Goal: Information Seeking & Learning: Learn about a topic

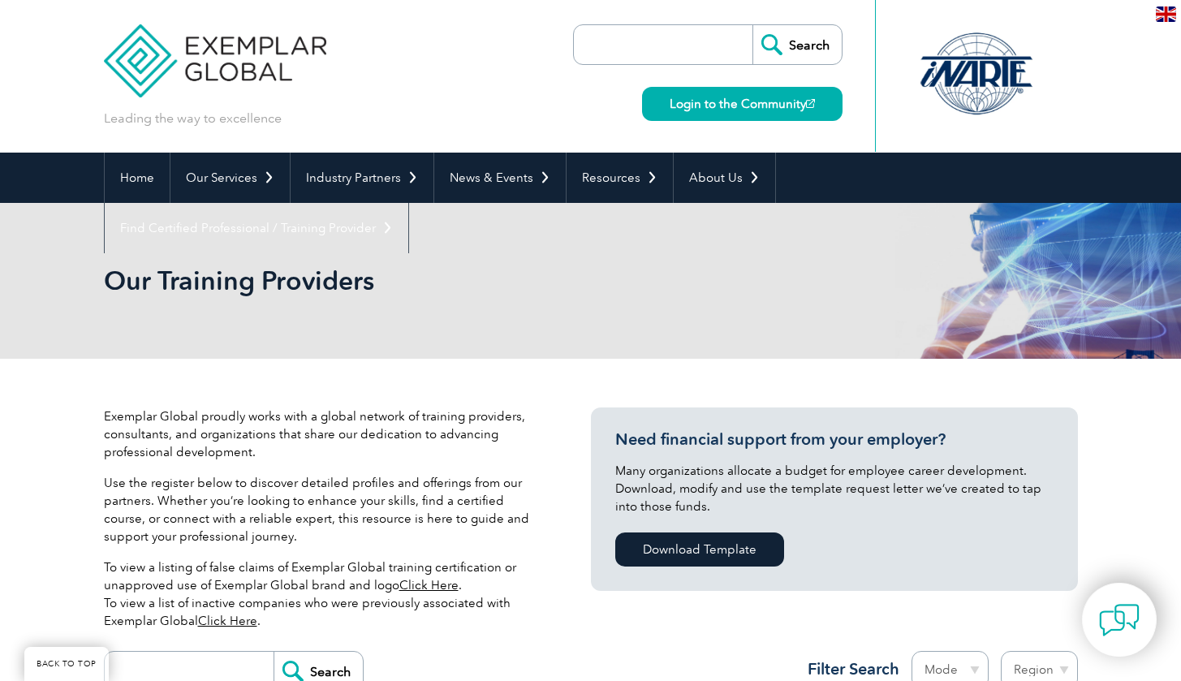
scroll to position [295, 0]
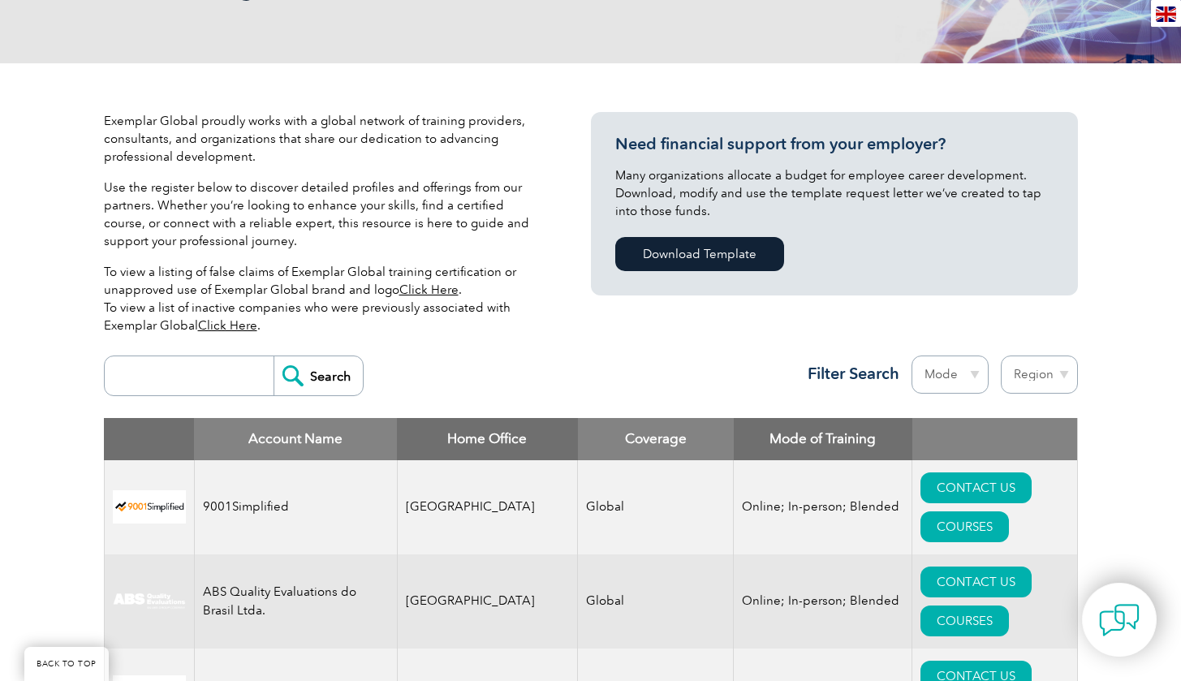
click at [198, 371] on input "search" at bounding box center [193, 375] width 161 height 39
type input "more"
click at [318, 376] on input "Search" at bounding box center [318, 375] width 89 height 39
click at [364, 373] on form "more Search" at bounding box center [234, 376] width 260 height 41
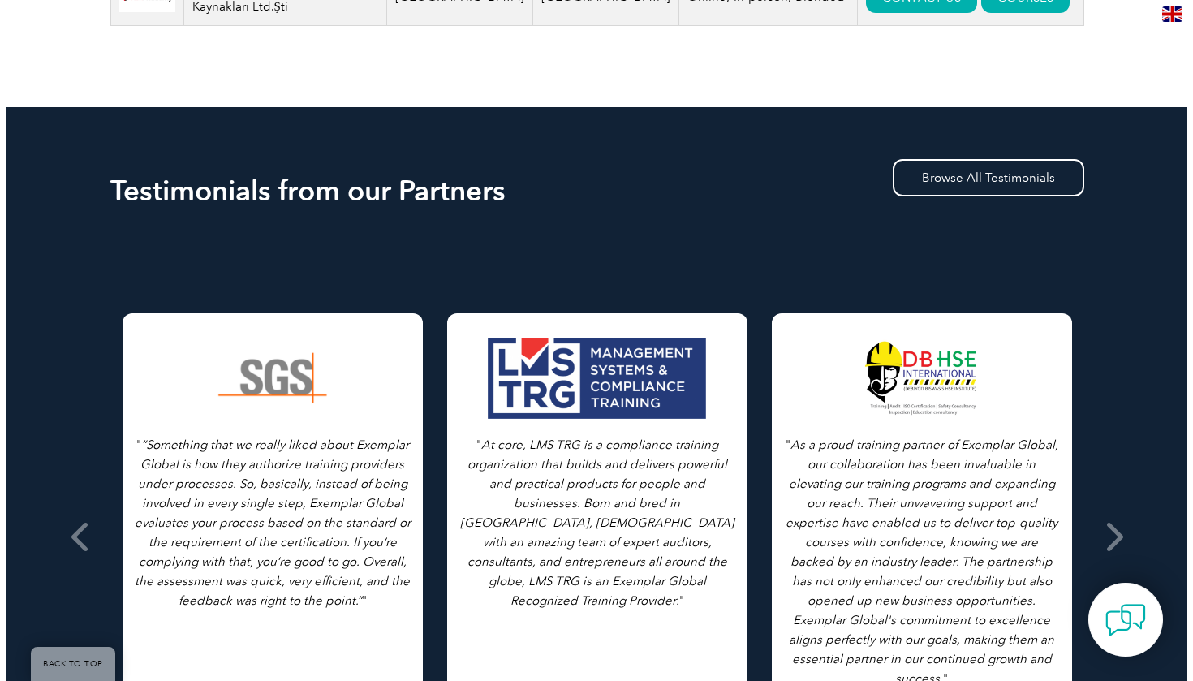
scroll to position [622, 0]
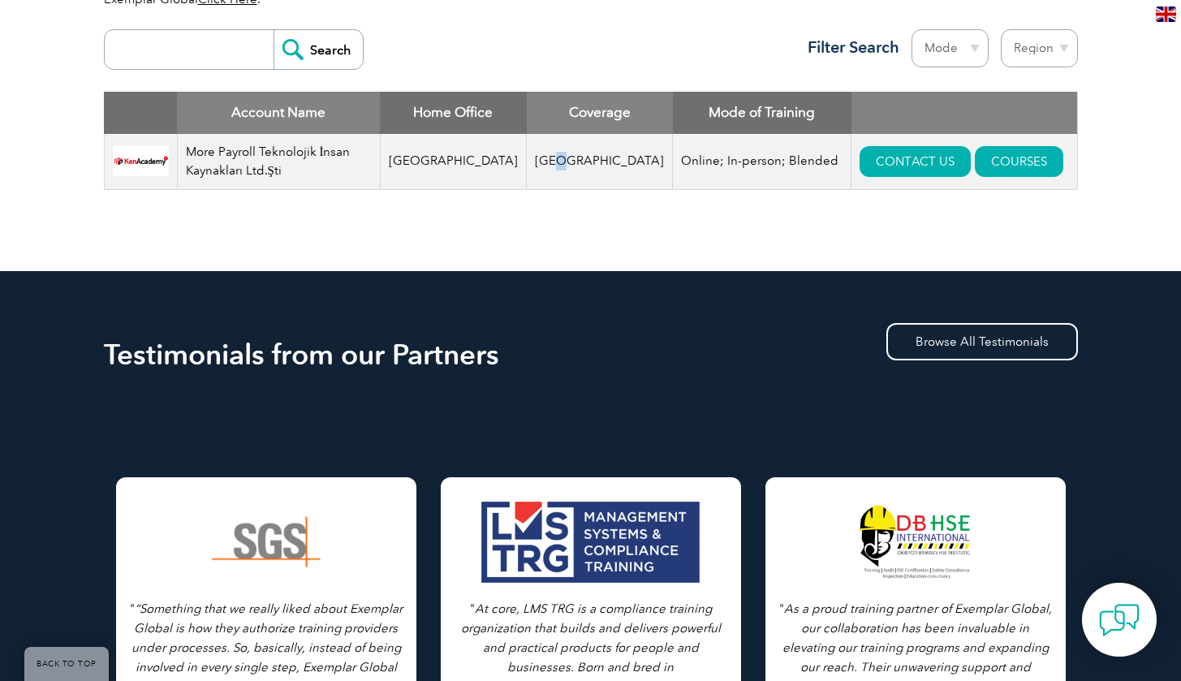
click at [538, 154] on td "[GEOGRAPHIC_DATA]" at bounding box center [600, 162] width 146 height 56
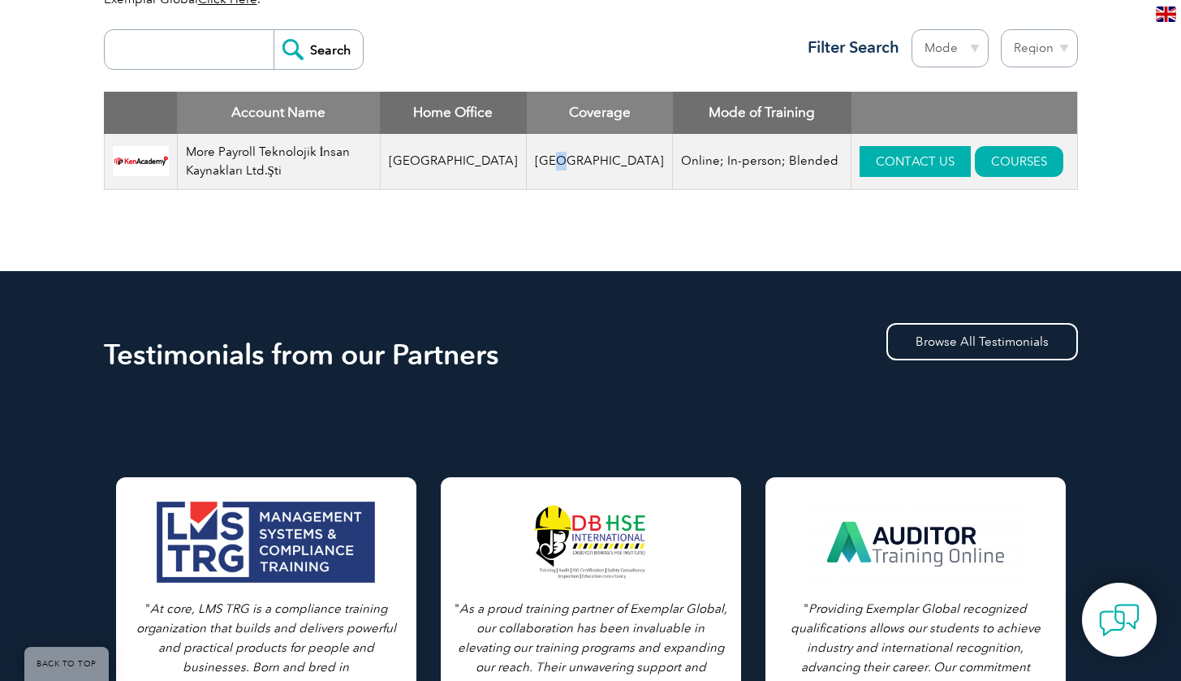
click at [875, 163] on link "CONTACT US" at bounding box center [915, 161] width 111 height 31
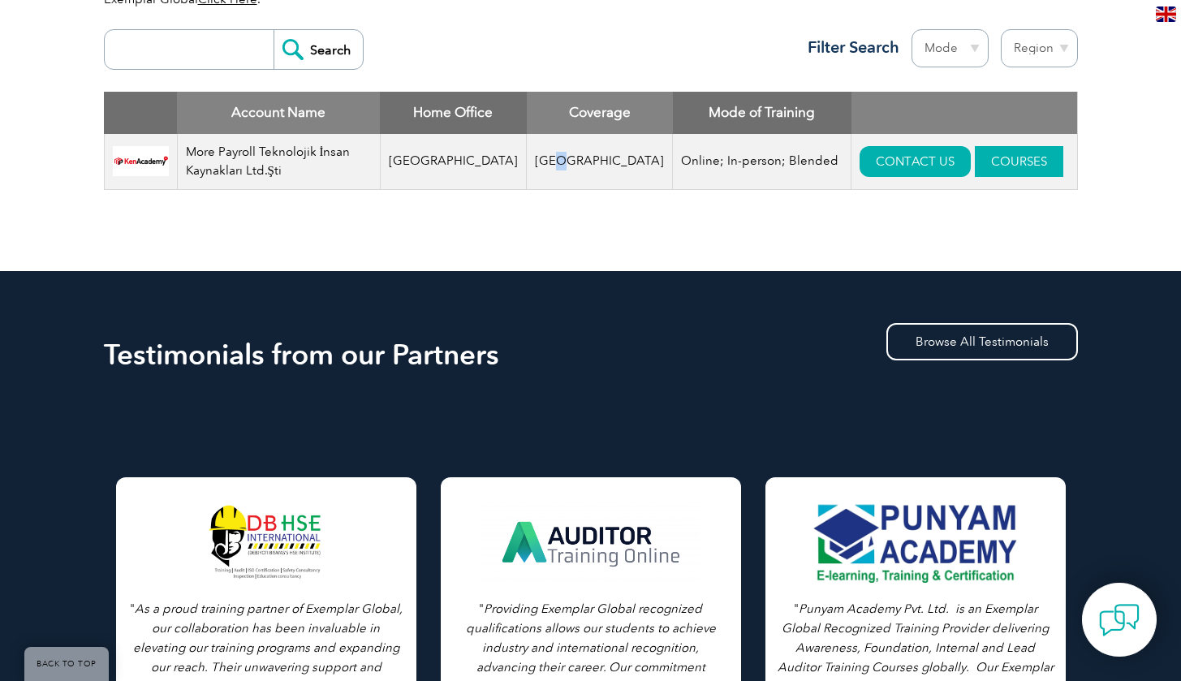
click at [996, 161] on link "COURSES" at bounding box center [1019, 161] width 88 height 31
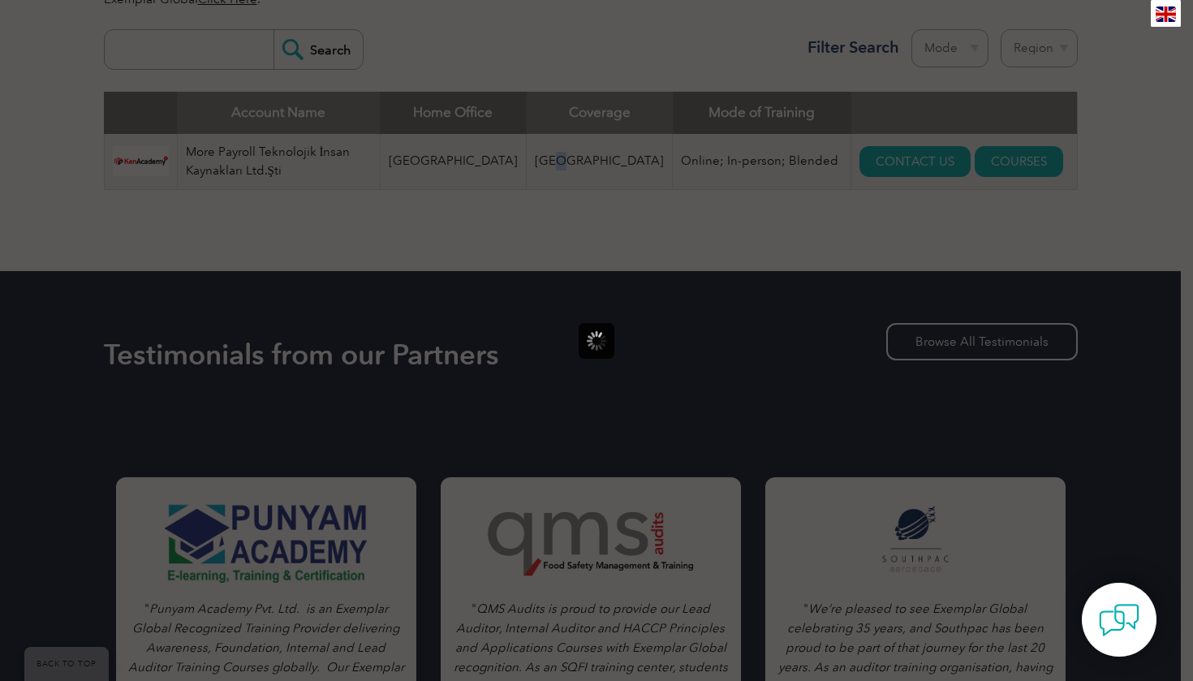
scroll to position [0, 0]
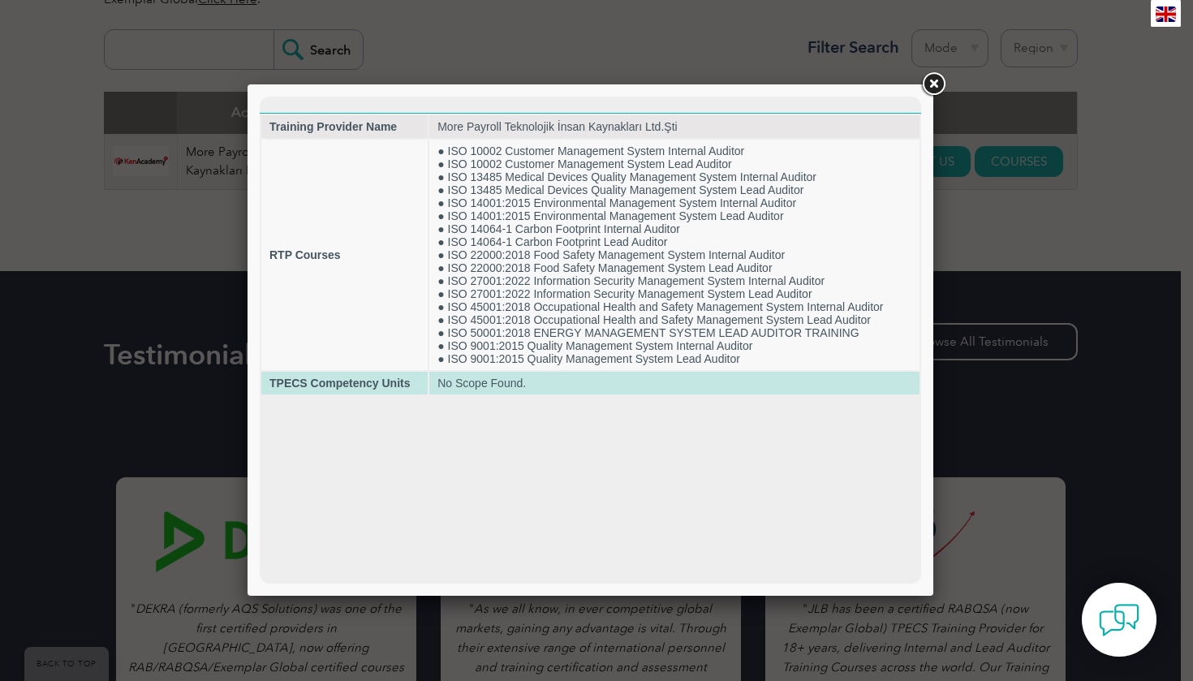
click at [493, 381] on td "No Scope Found." at bounding box center [674, 383] width 490 height 23
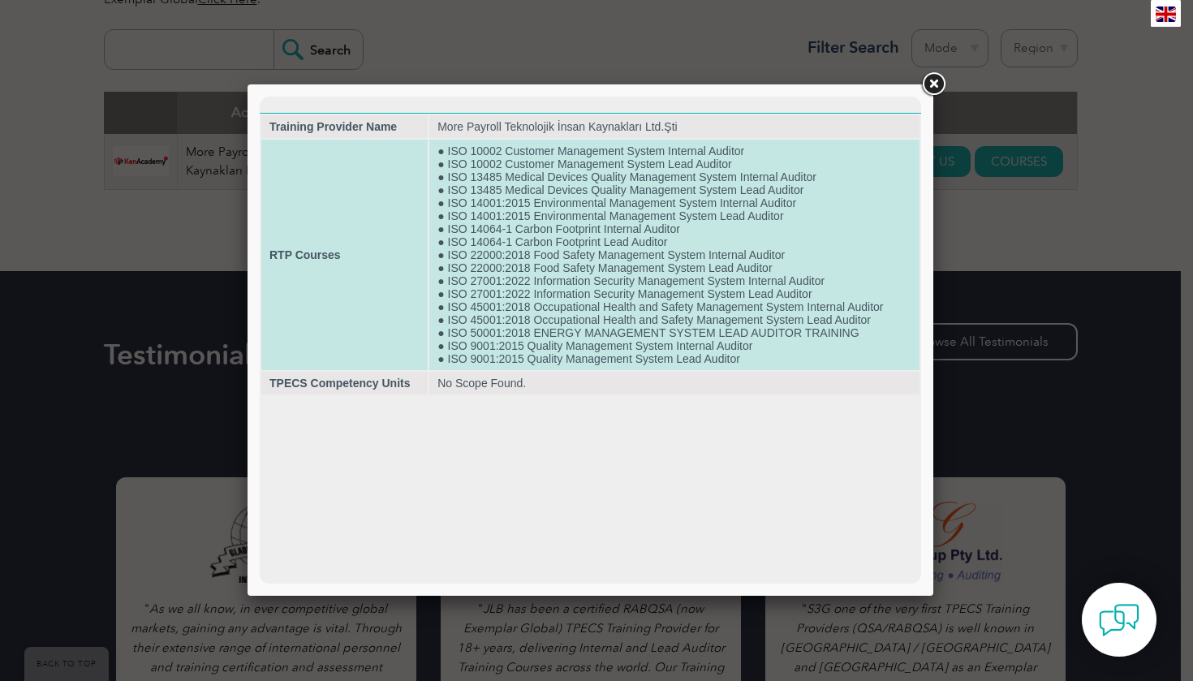
click at [800, 349] on td "● ISO 10002 Customer Management System Internal Auditor ● ISO 10002 Customer Ma…" at bounding box center [674, 255] width 490 height 231
click at [787, 357] on td "● ISO 10002 Customer Management System Internal Auditor ● ISO 10002 Customer Ma…" at bounding box center [674, 255] width 490 height 231
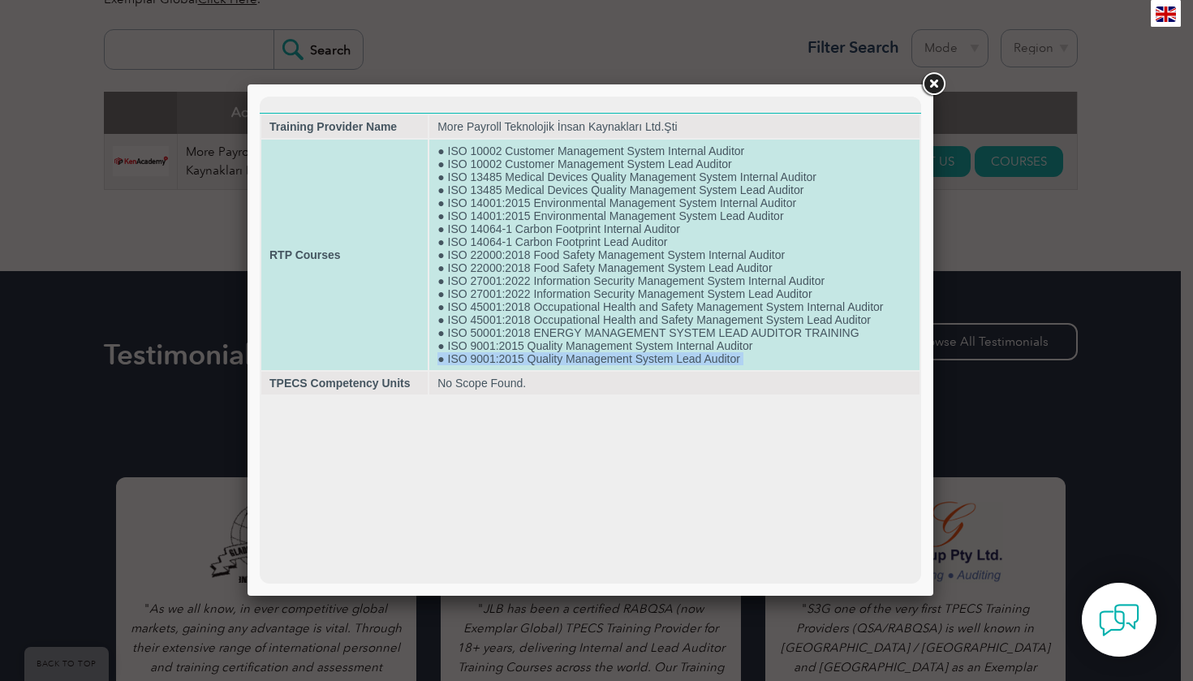
click at [787, 357] on td "● ISO 10002 Customer Management System Internal Auditor ● ISO 10002 Customer Ma…" at bounding box center [674, 255] width 490 height 231
